Goal: Transaction & Acquisition: Book appointment/travel/reservation

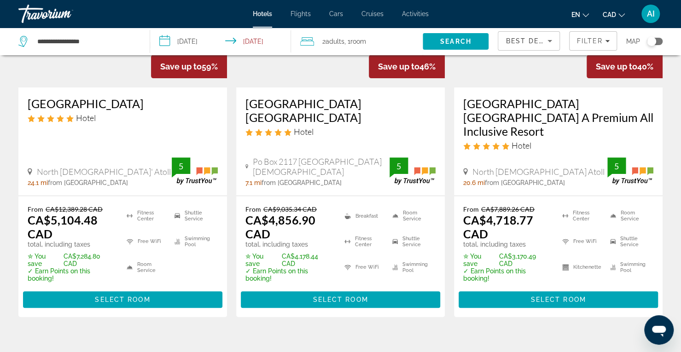
scroll to position [148, 0]
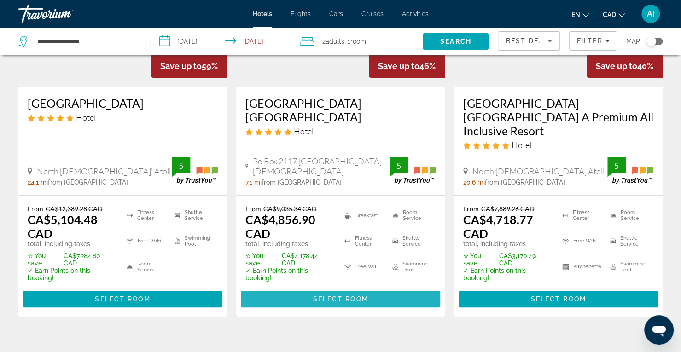
click at [324, 296] on span "Select Room" at bounding box center [340, 299] width 55 height 7
